Goal: Information Seeking & Learning: Learn about a topic

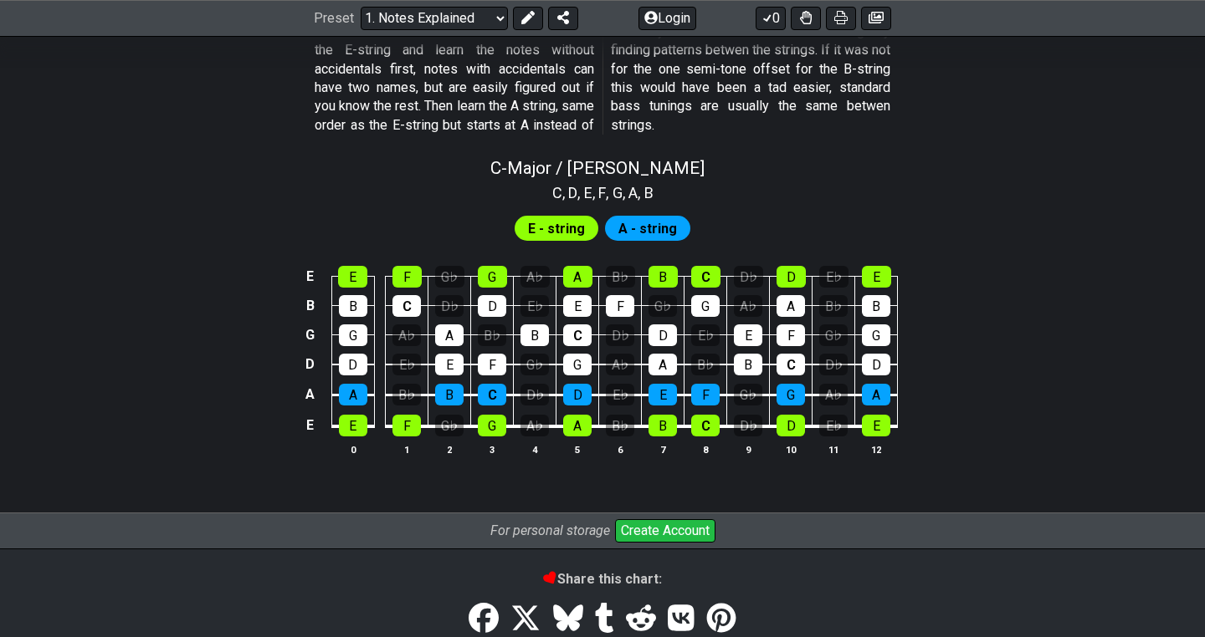
scroll to position [1523, 0]
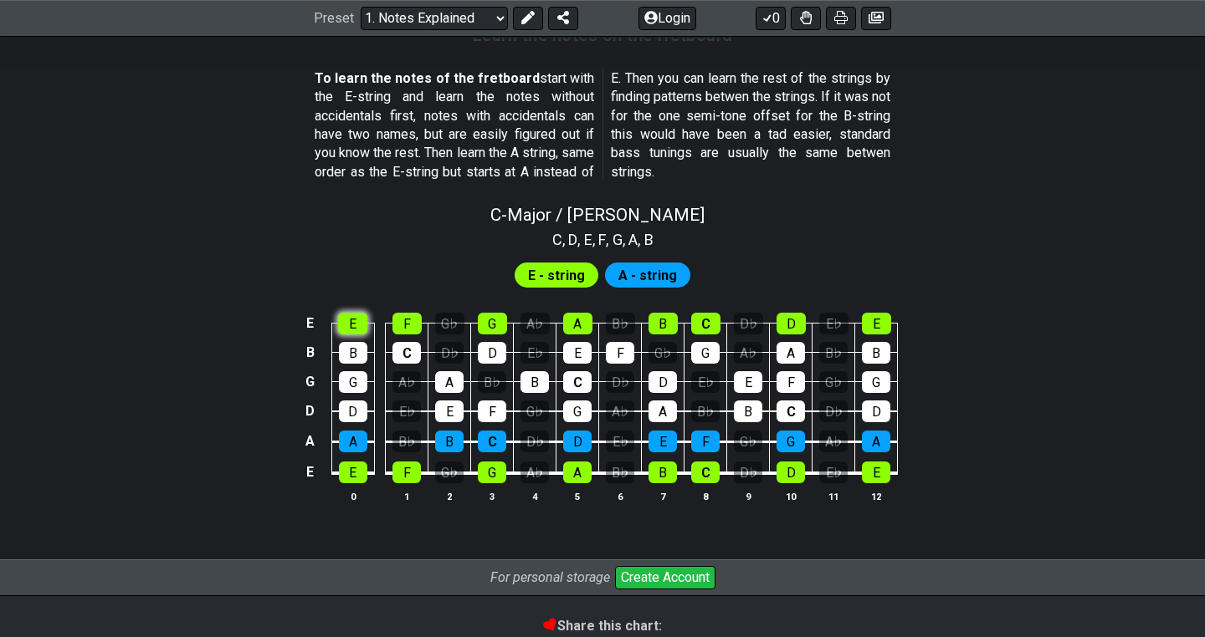
click at [359, 325] on div "E" at bounding box center [352, 324] width 29 height 22
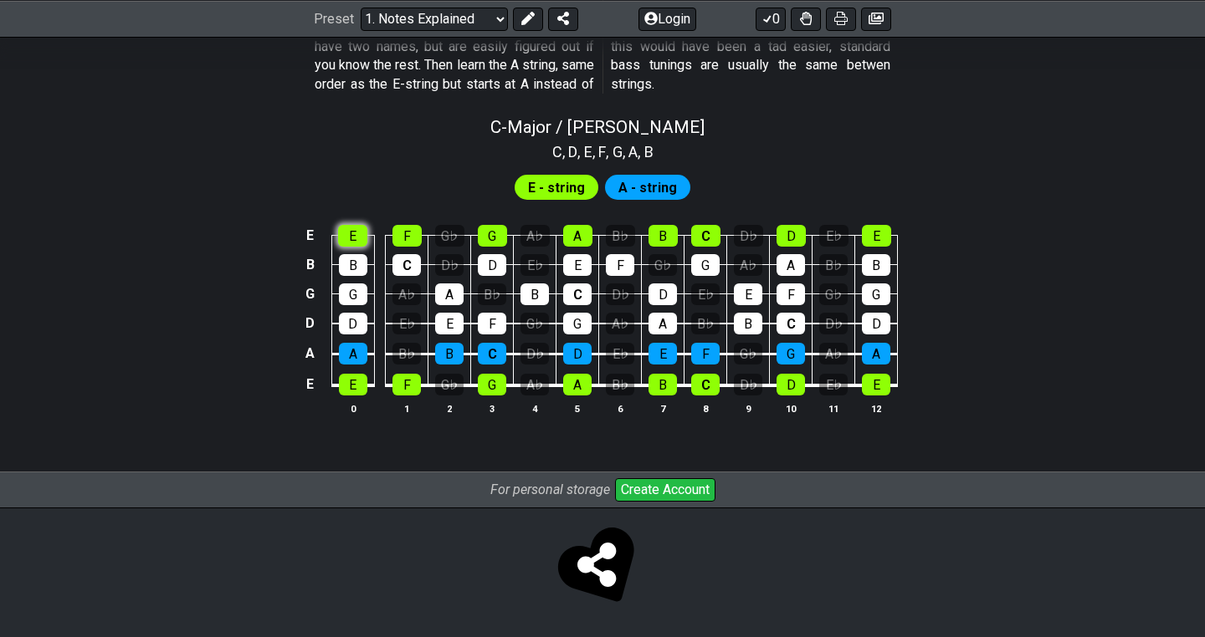
click at [355, 230] on div "E" at bounding box center [352, 236] width 29 height 22
click at [350, 267] on div "B" at bounding box center [353, 265] width 28 height 22
click at [350, 265] on div "B" at bounding box center [353, 265] width 28 height 22
click at [351, 270] on div "B" at bounding box center [353, 265] width 28 height 22
click at [360, 270] on div "B" at bounding box center [353, 265] width 28 height 22
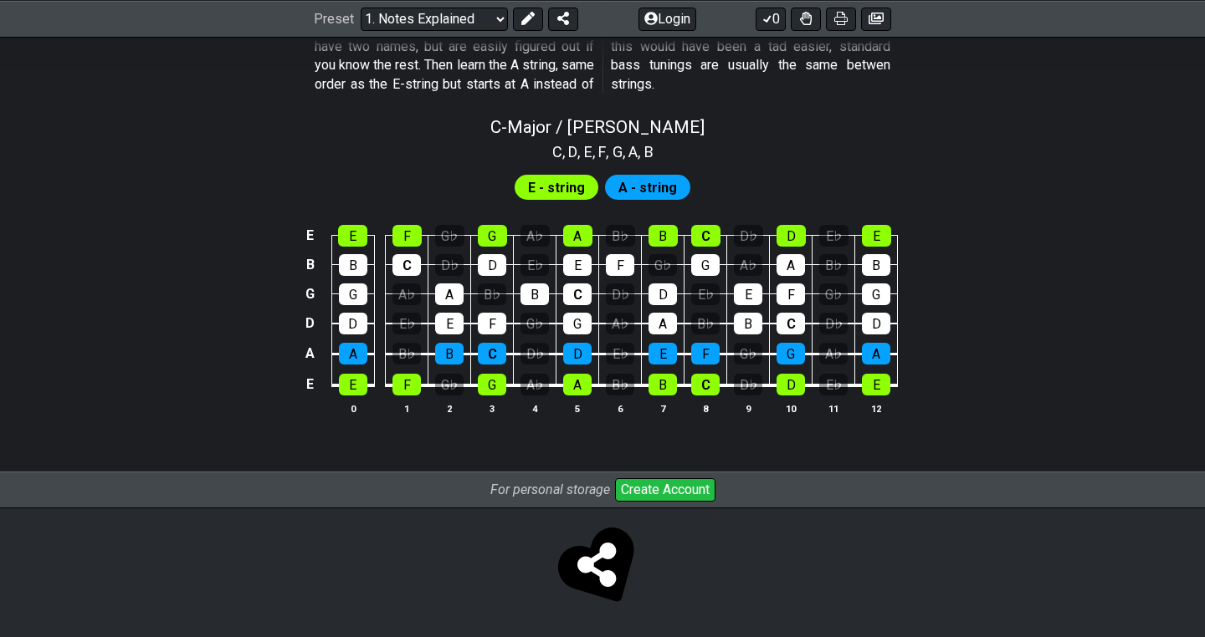
click at [355, 306] on td "D" at bounding box center [352, 309] width 43 height 30
click at [356, 297] on div "G" at bounding box center [353, 295] width 28 height 22
click at [418, 261] on div "C" at bounding box center [406, 265] width 28 height 22
click at [351, 289] on div "G" at bounding box center [353, 295] width 28 height 22
click at [397, 265] on div "C" at bounding box center [406, 265] width 28 height 22
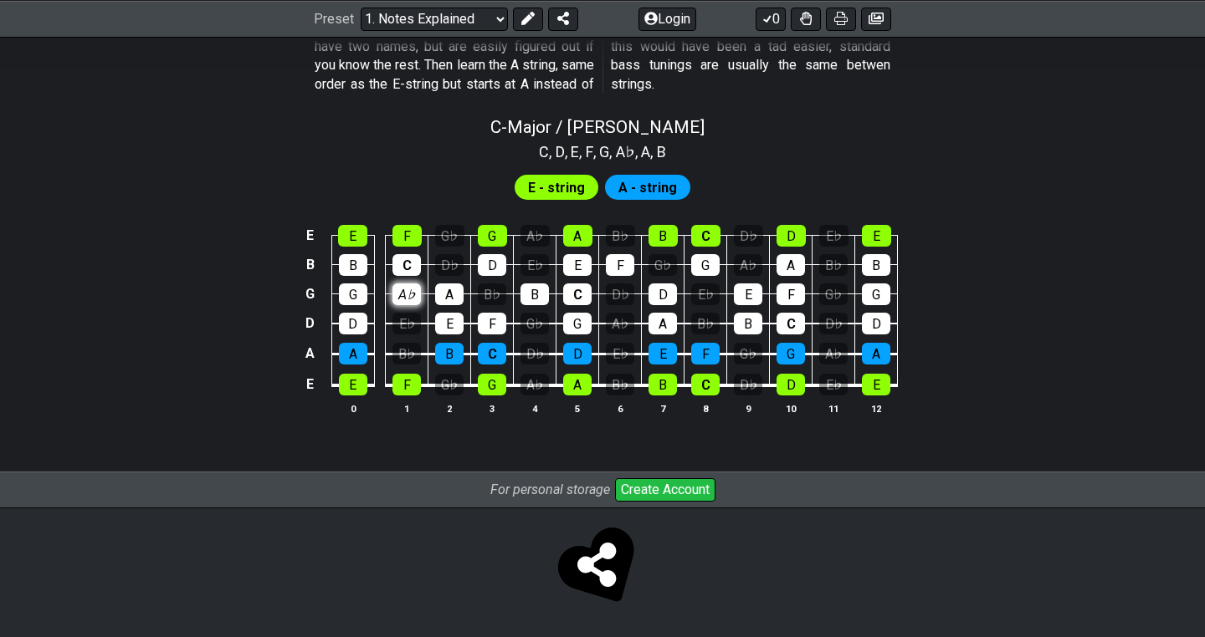
click at [402, 295] on div "A♭" at bounding box center [406, 295] width 28 height 22
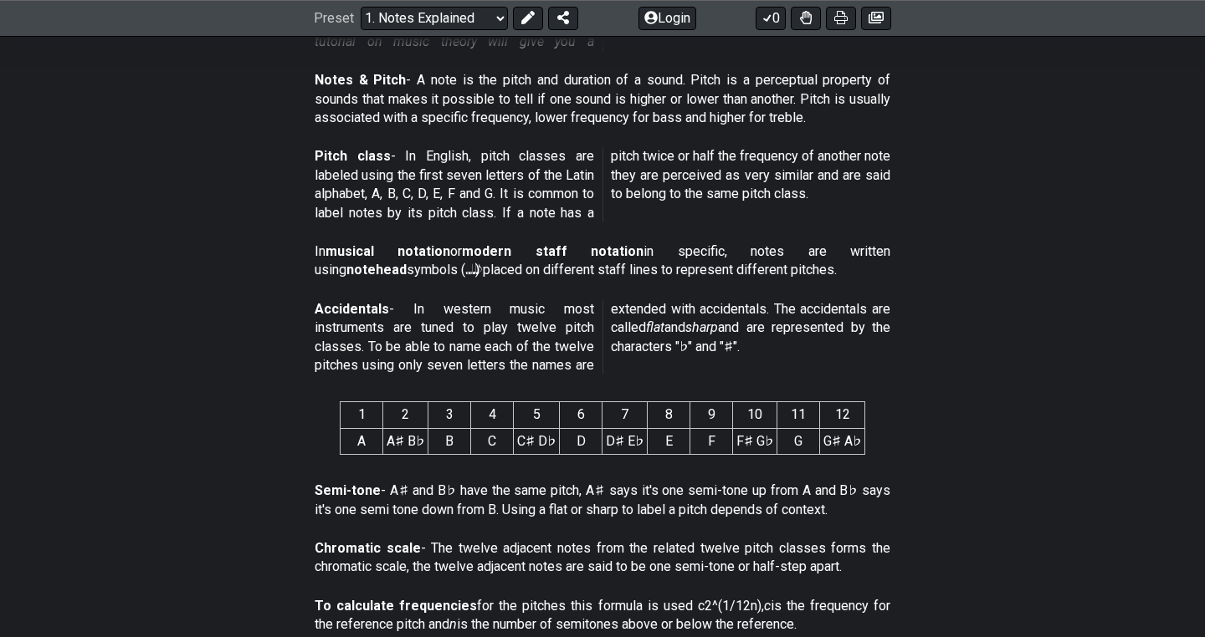
scroll to position [0, 0]
